Goal: Task Accomplishment & Management: Use online tool/utility

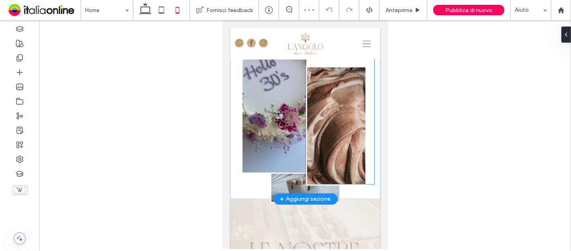
scroll to position [446, 0]
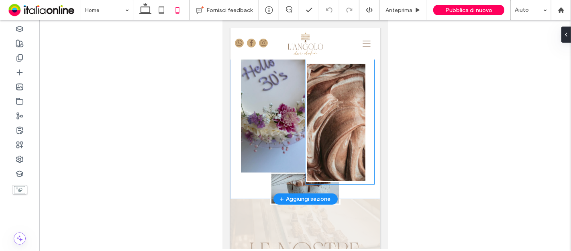
click at [329, 107] on link at bounding box center [336, 122] width 58 height 117
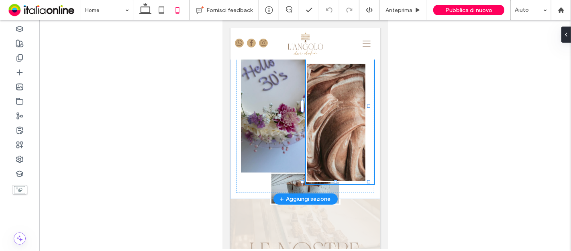
click at [329, 107] on link at bounding box center [336, 122] width 58 height 117
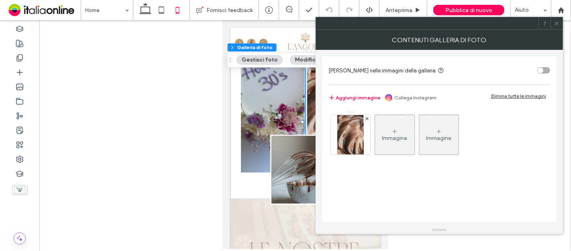
type input "**"
type input "****"
click at [371, 141] on div "Immagine Immagine" at bounding box center [439, 136] width 221 height 52
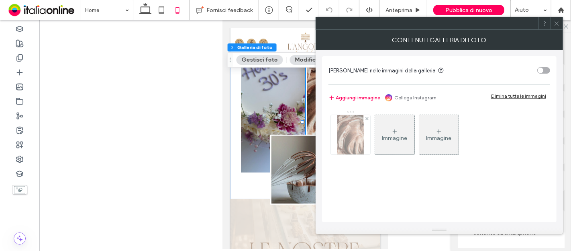
click at [362, 139] on img at bounding box center [350, 134] width 26 height 39
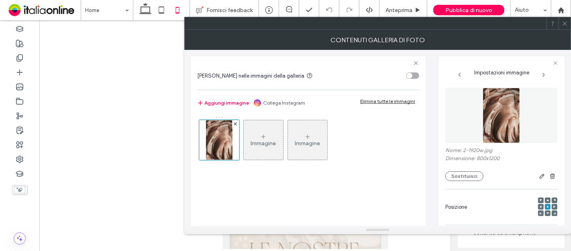
click at [494, 127] on img at bounding box center [501, 115] width 37 height 55
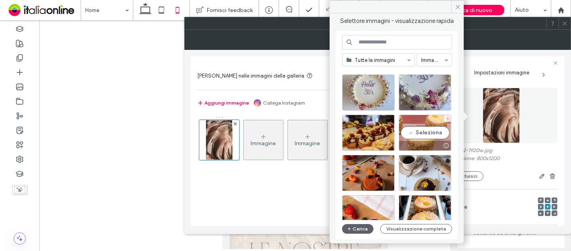
scroll to position [923, 0]
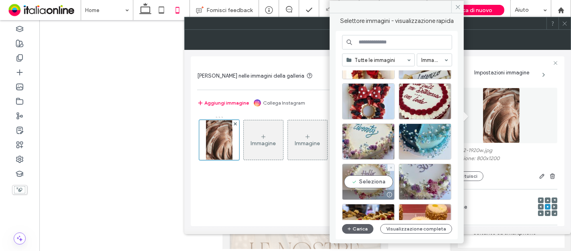
click at [365, 183] on div "Seleziona" at bounding box center [368, 181] width 53 height 36
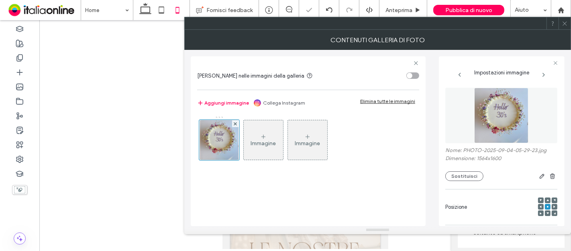
click at [563, 22] on icon at bounding box center [565, 23] width 6 height 6
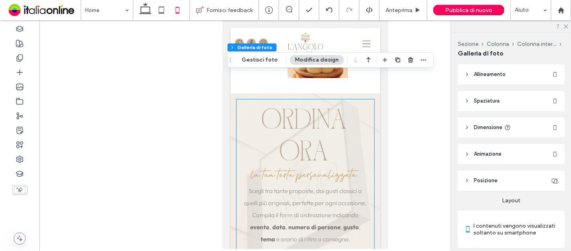
scroll to position [1304, 0]
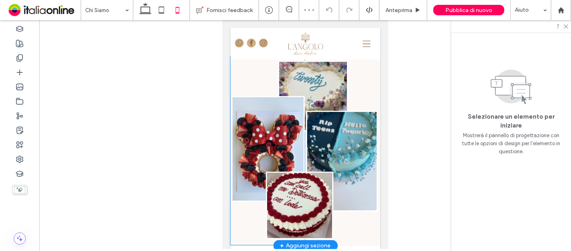
scroll to position [624, 0]
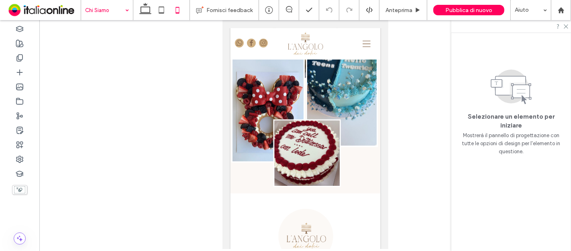
click at [99, 12] on input at bounding box center [105, 10] width 40 height 20
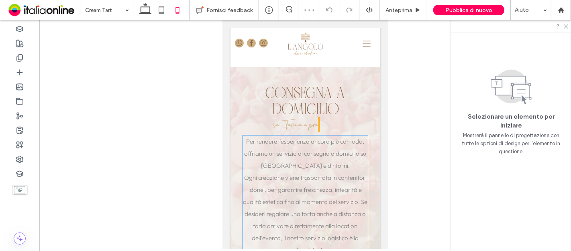
scroll to position [1071, 0]
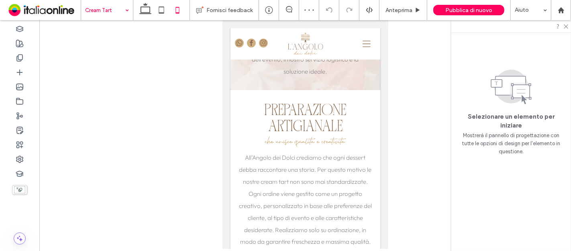
click at [100, 18] on input at bounding box center [105, 10] width 40 height 20
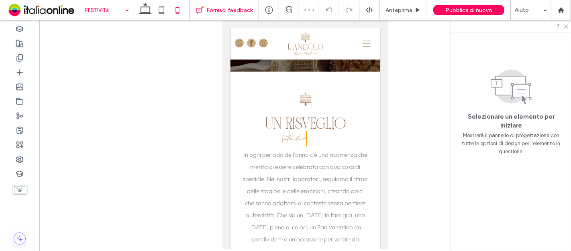
scroll to position [1002, 0]
